Goal: Transaction & Acquisition: Purchase product/service

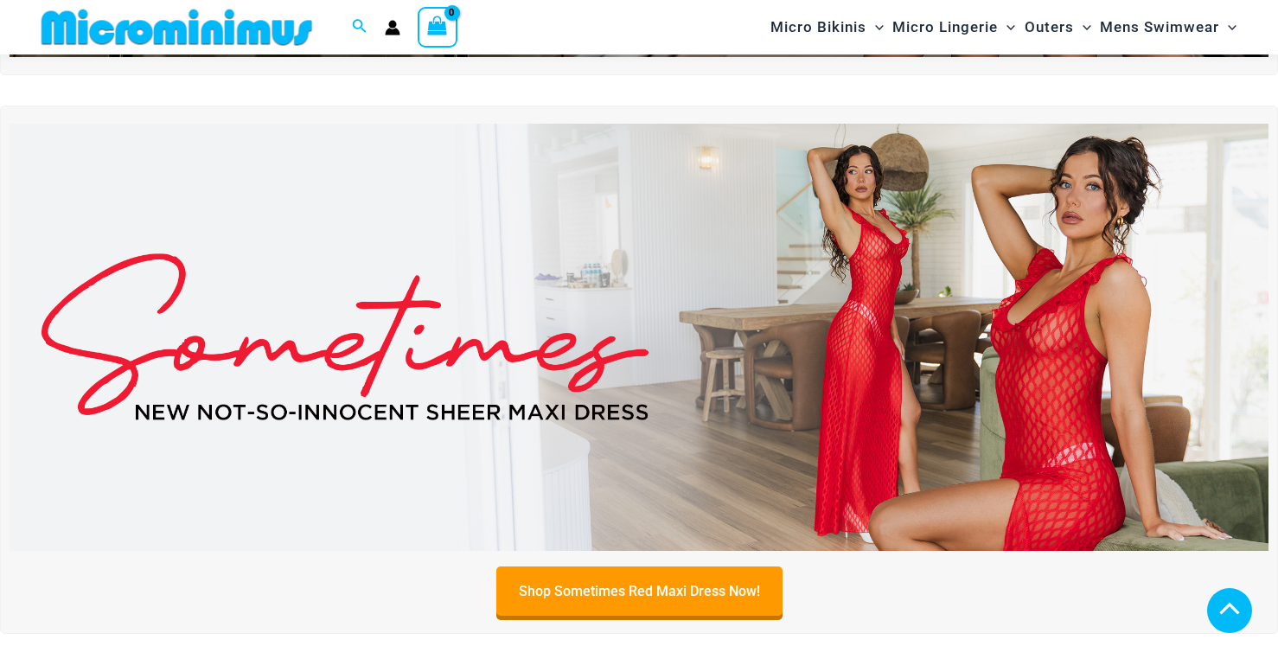
scroll to position [519, 0]
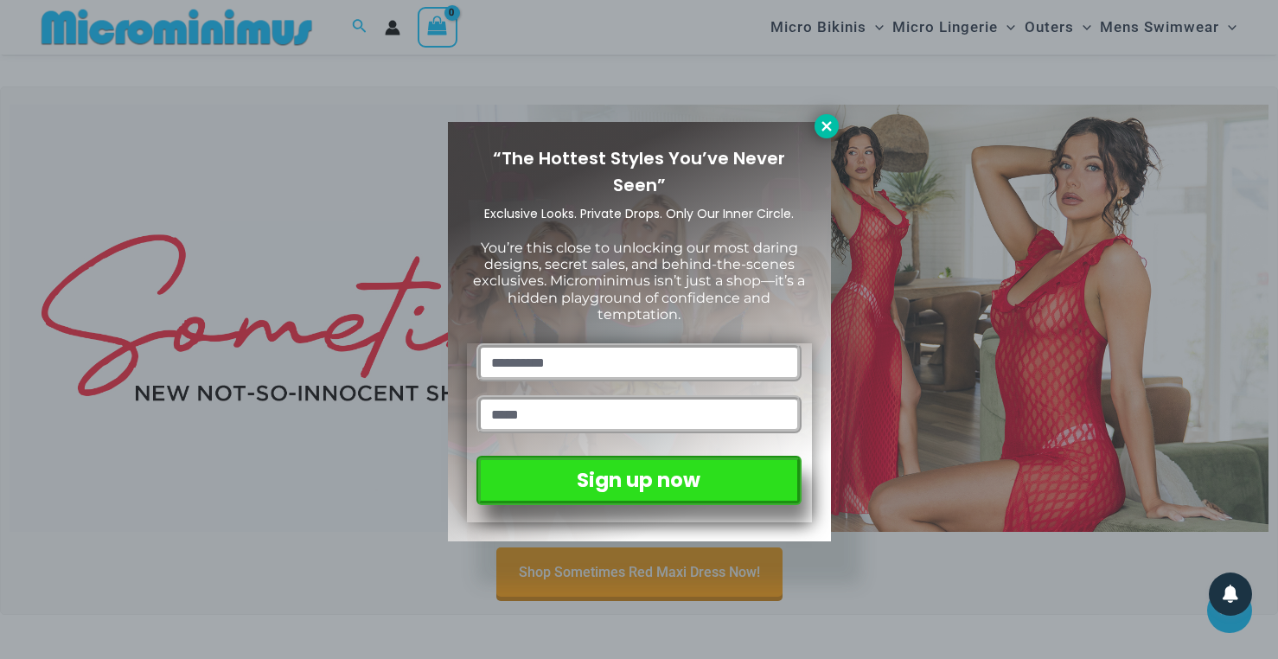
click at [826, 124] on icon at bounding box center [827, 126] width 16 height 16
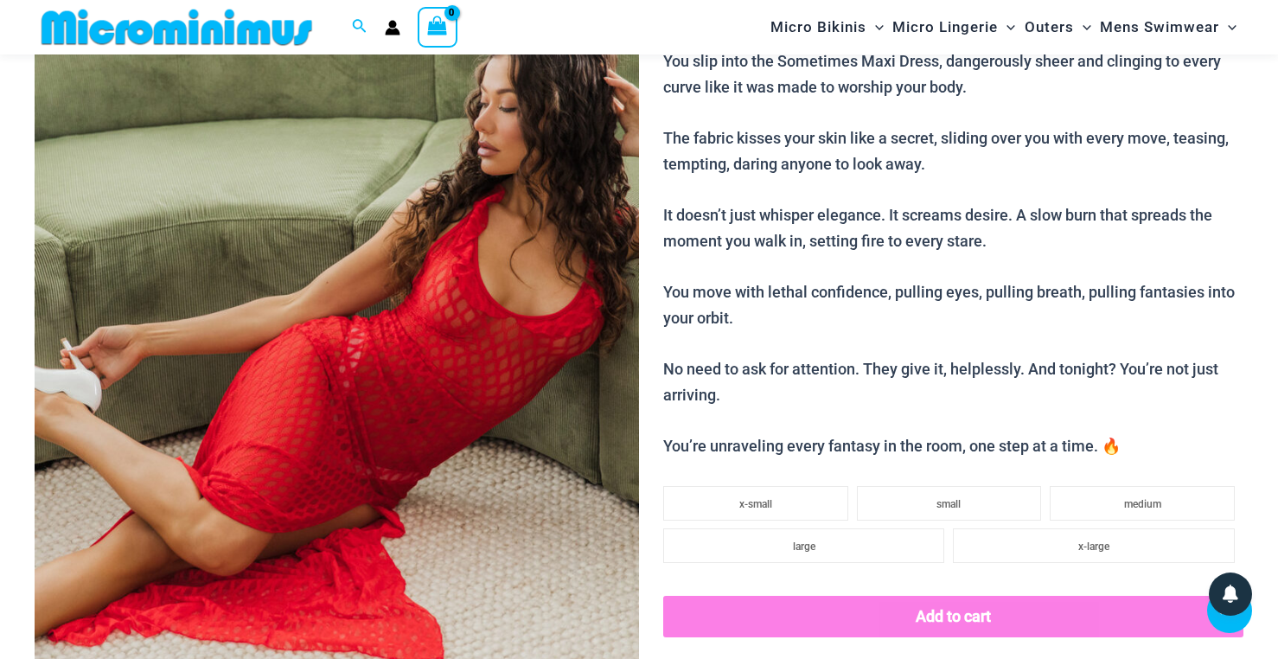
scroll to position [185, 0]
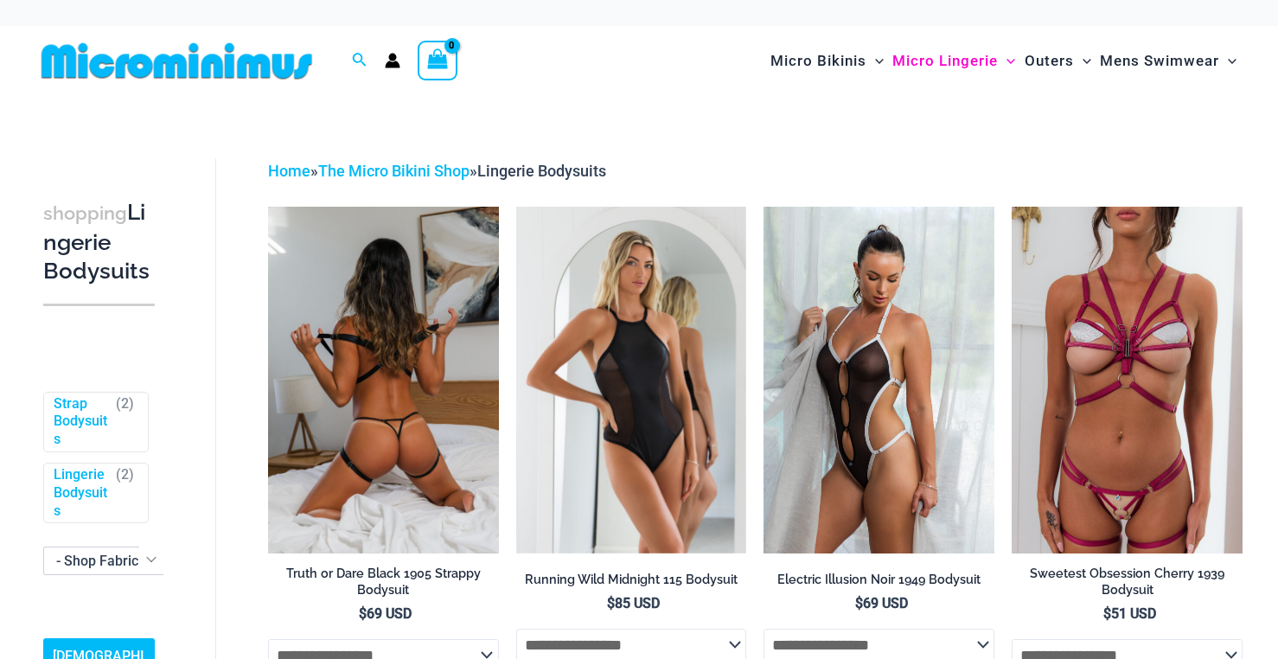
click at [448, 402] on img at bounding box center [383, 380] width 231 height 346
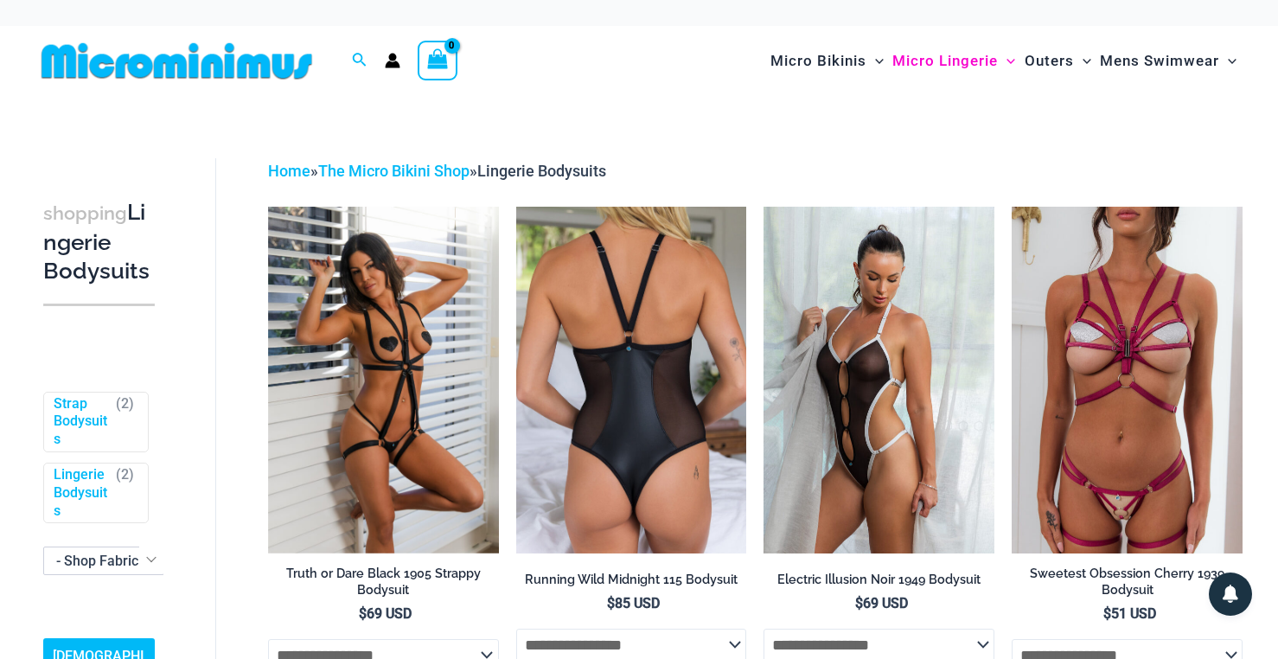
click at [673, 360] on img at bounding box center [631, 380] width 231 height 346
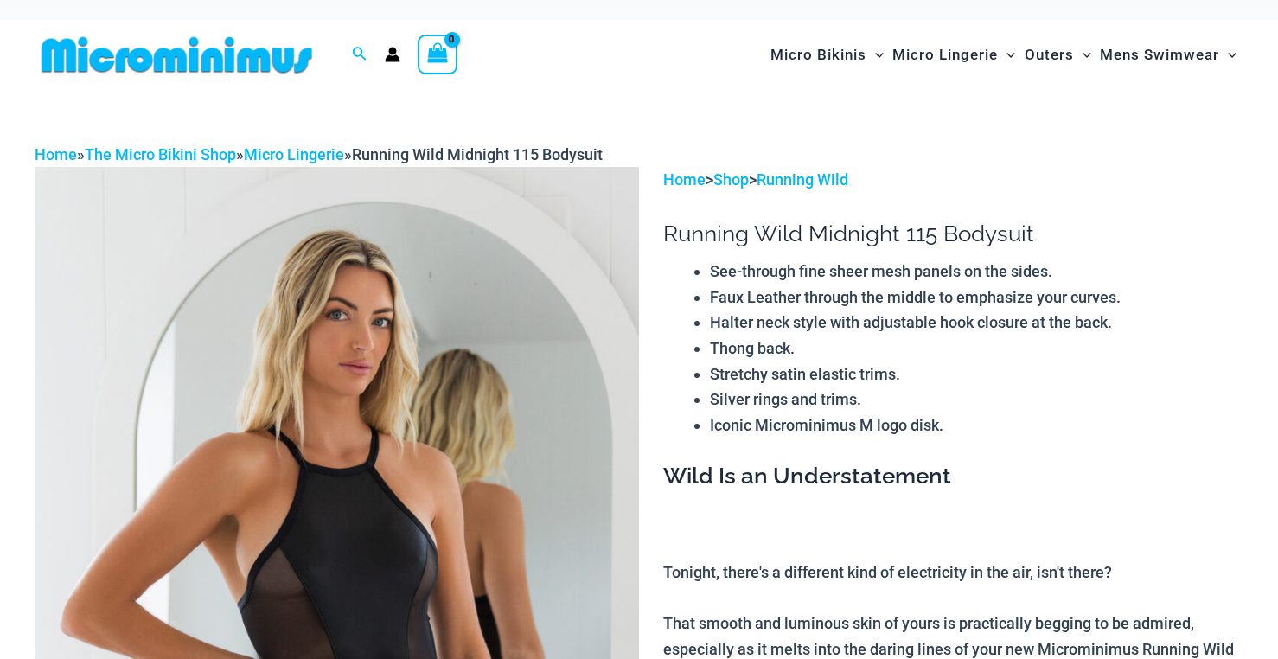
scroll to position [10, 0]
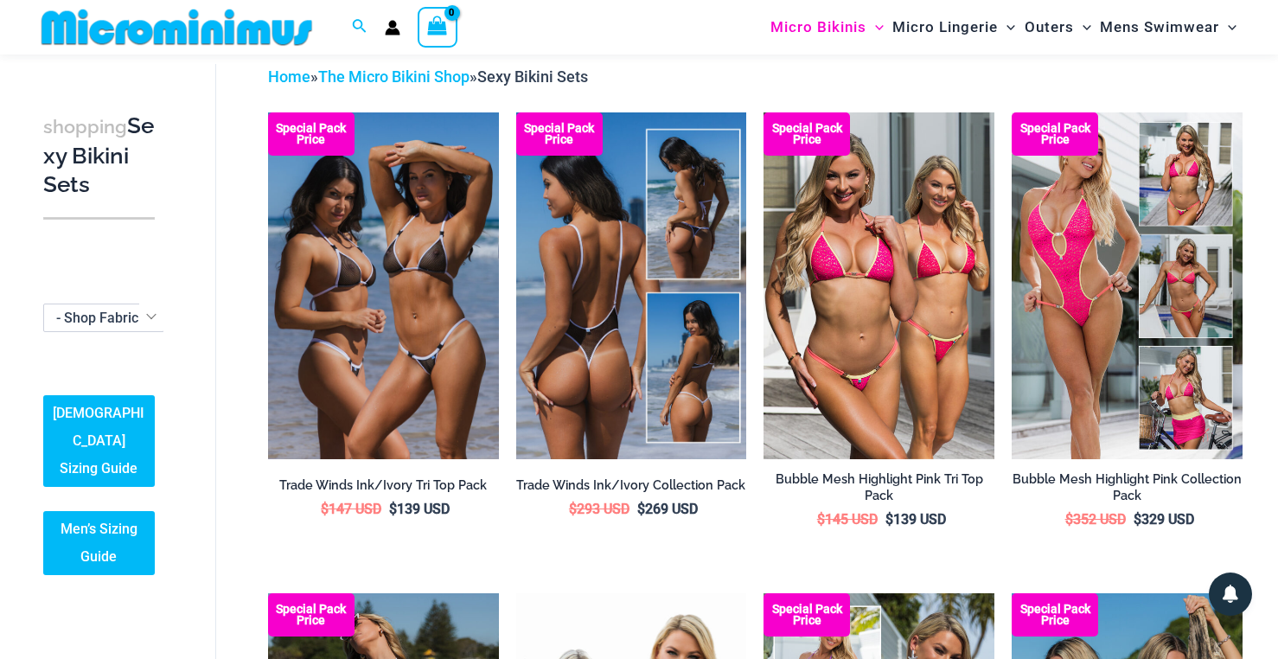
scroll to position [79, 0]
click at [604, 267] on img at bounding box center [631, 285] width 231 height 346
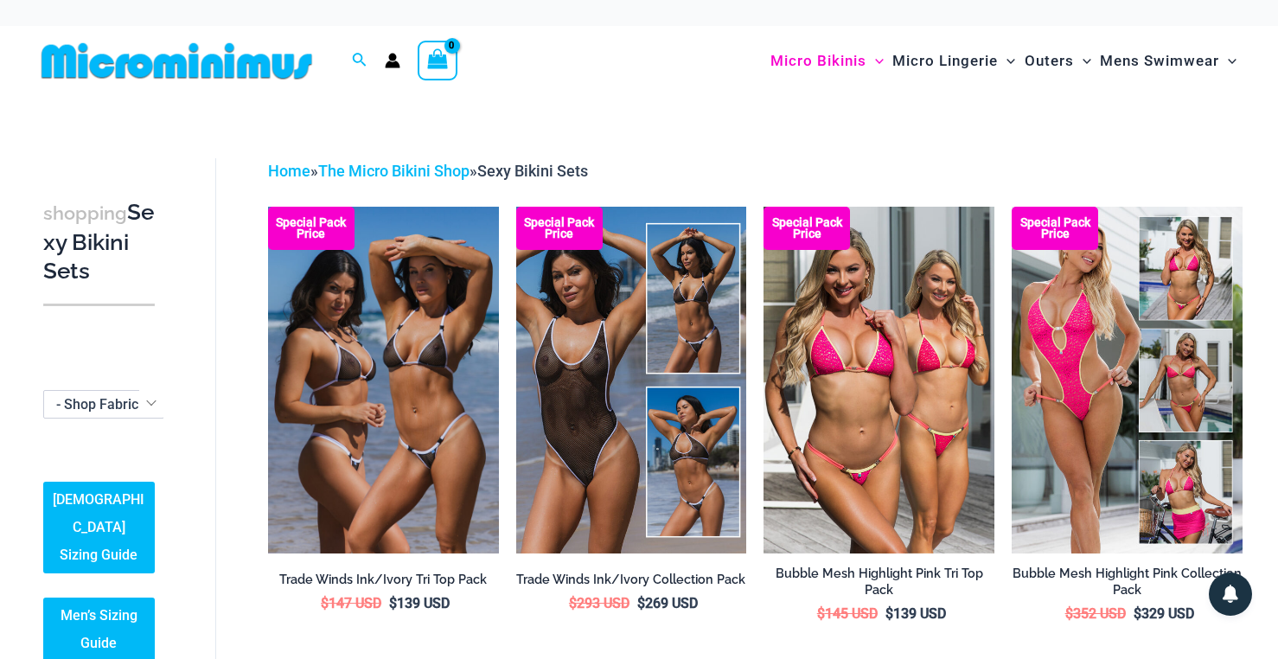
scroll to position [0, 0]
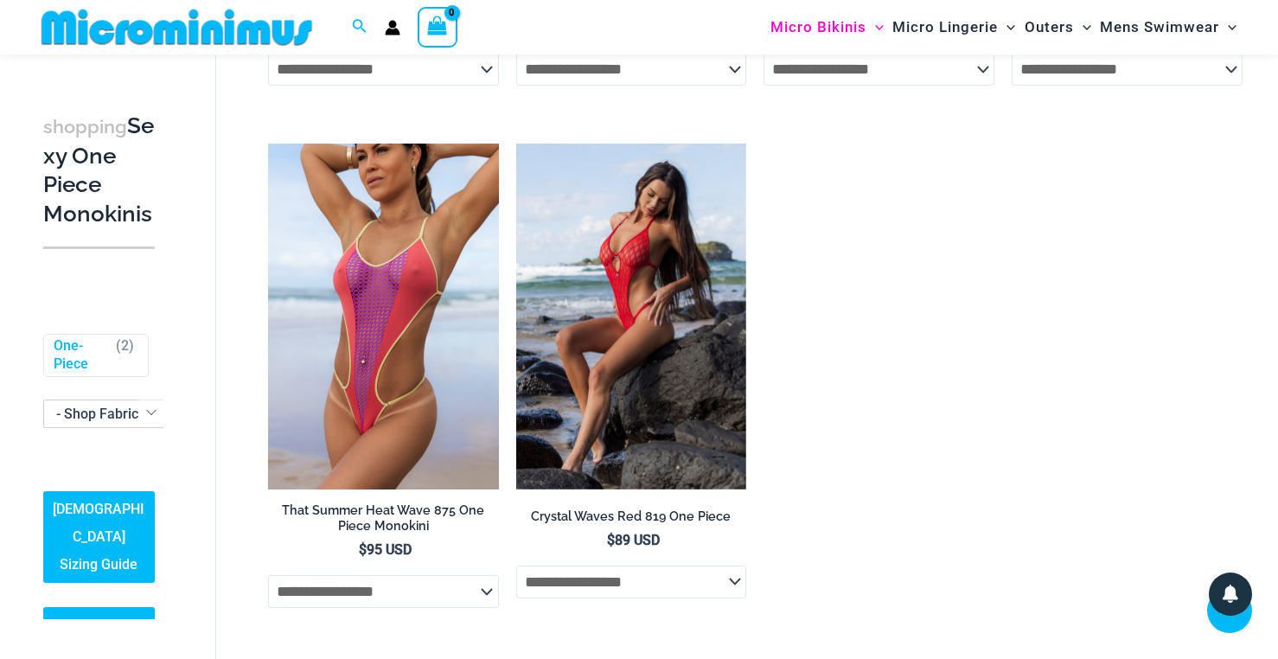
scroll to position [2231, 1]
